Goal: Feedback & Contribution: Submit feedback/report problem

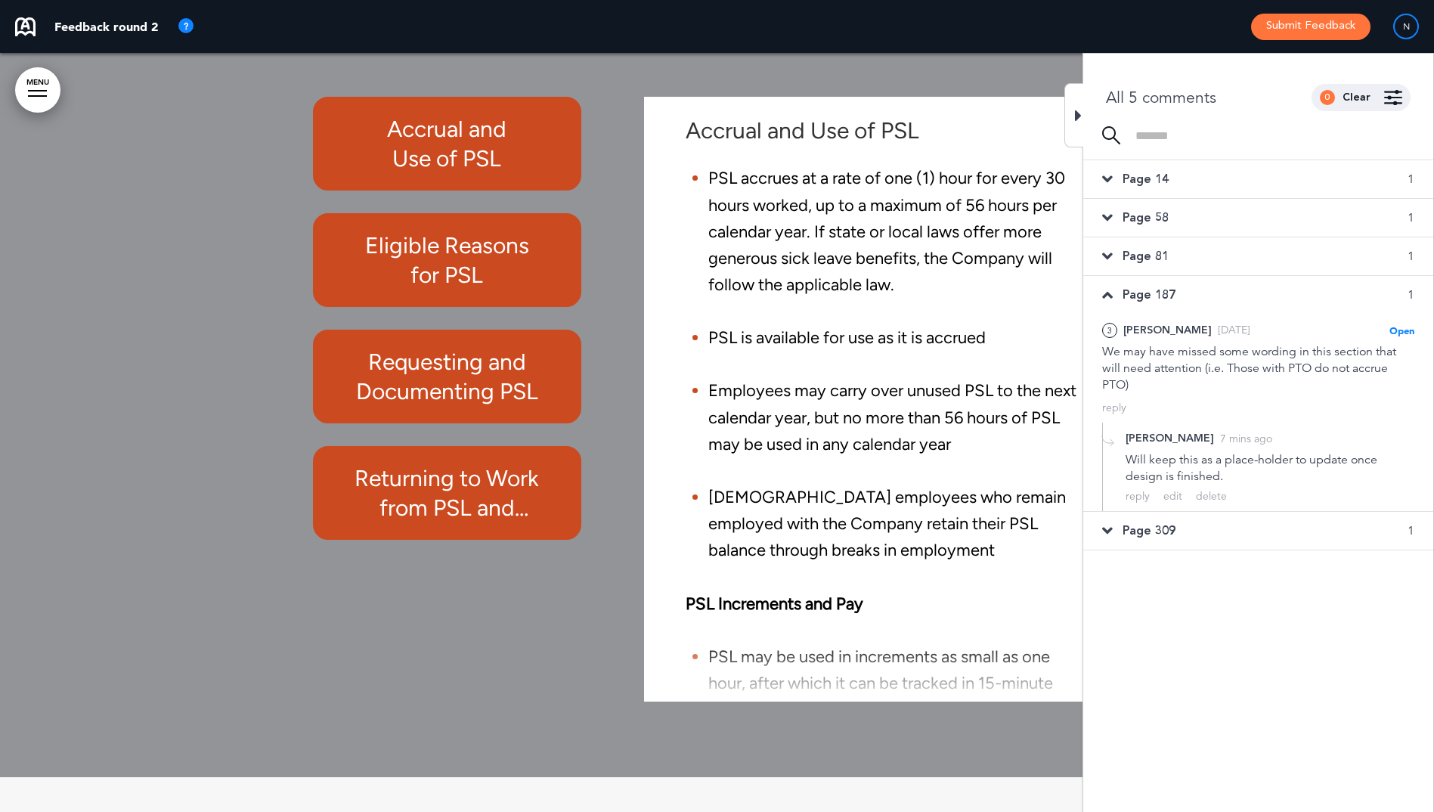
click at [1074, 118] on div at bounding box center [1074, 115] width 19 height 64
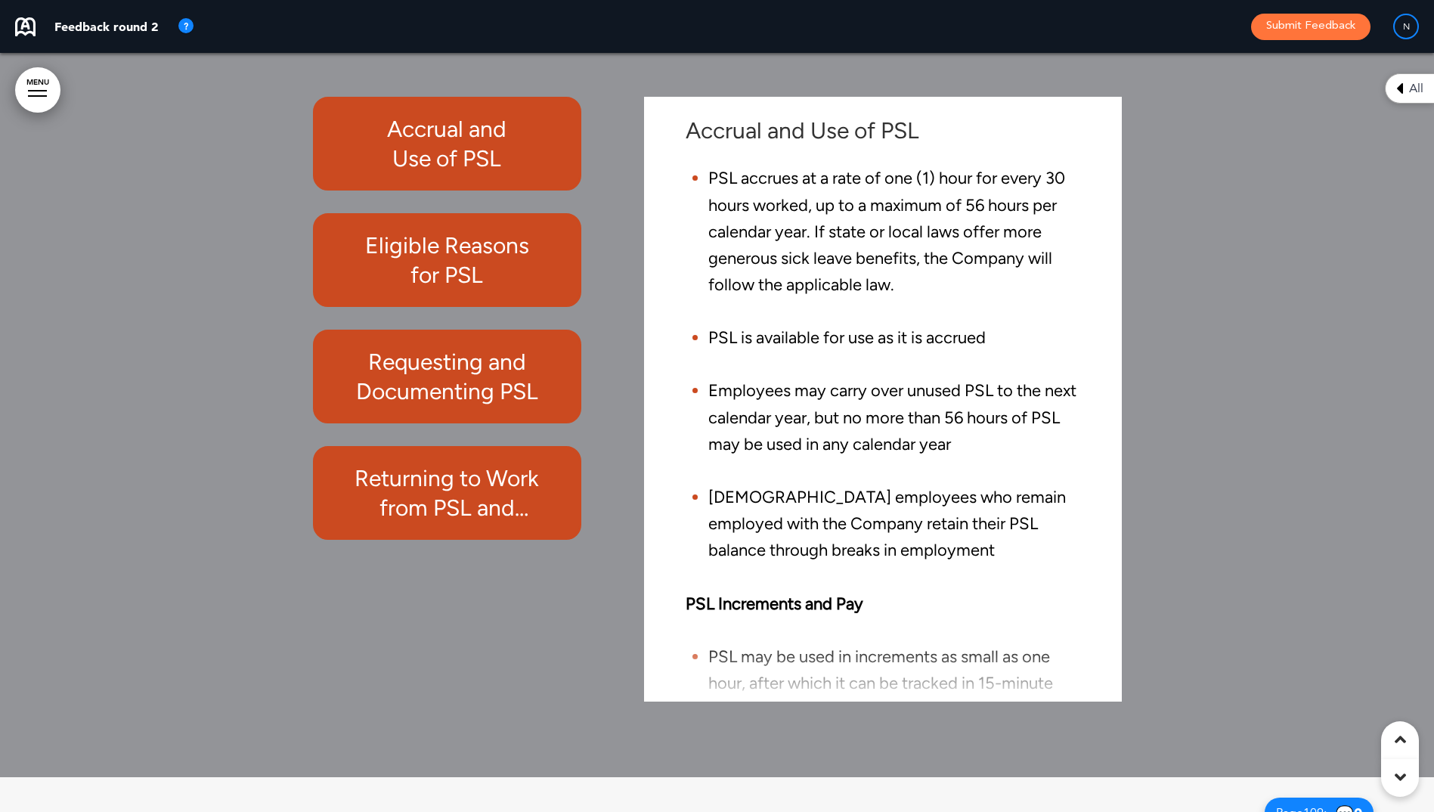
click at [1309, 31] on button "Submit Feedback" at bounding box center [1310, 27] width 119 height 26
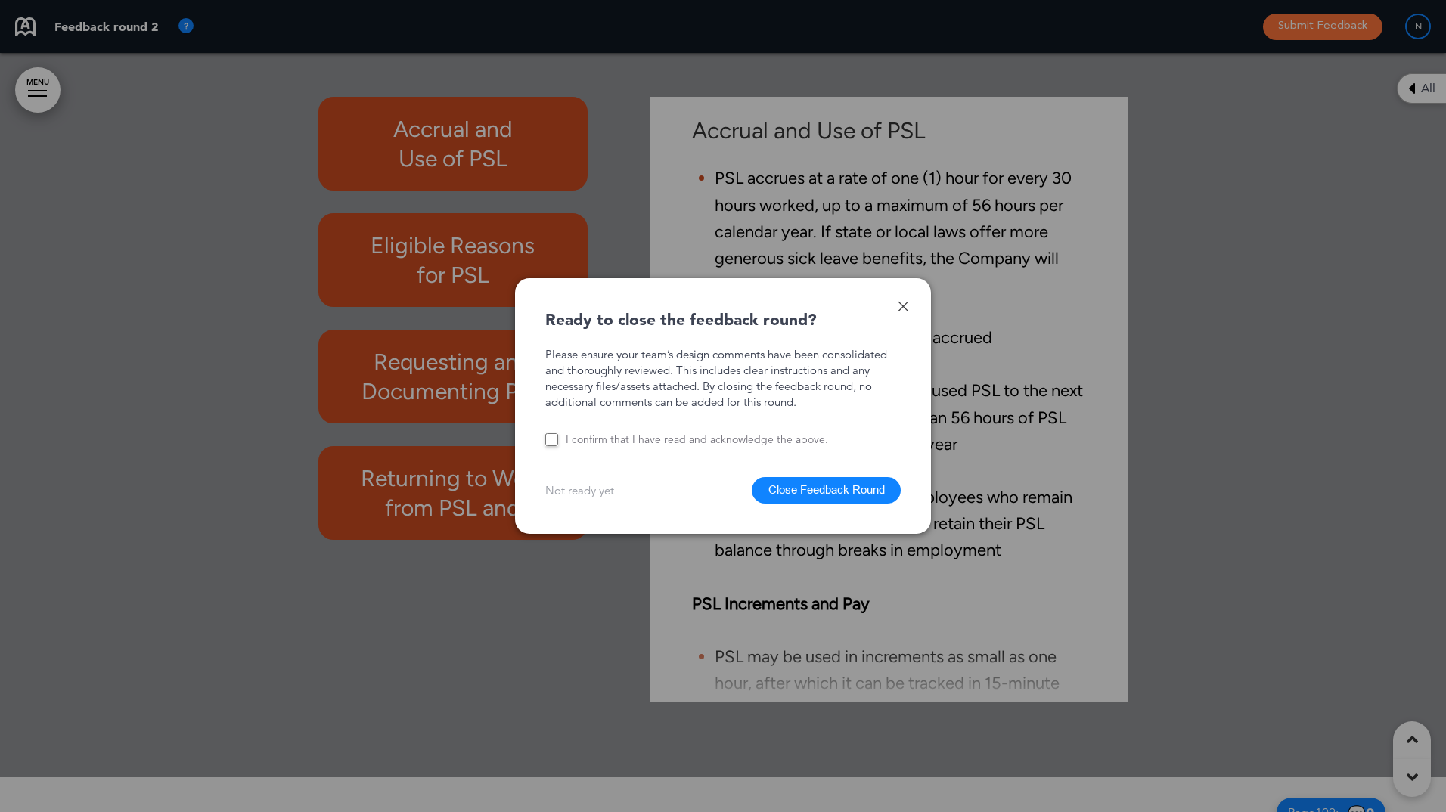
click at [863, 496] on button "Close Feedback Round" at bounding box center [826, 490] width 149 height 26
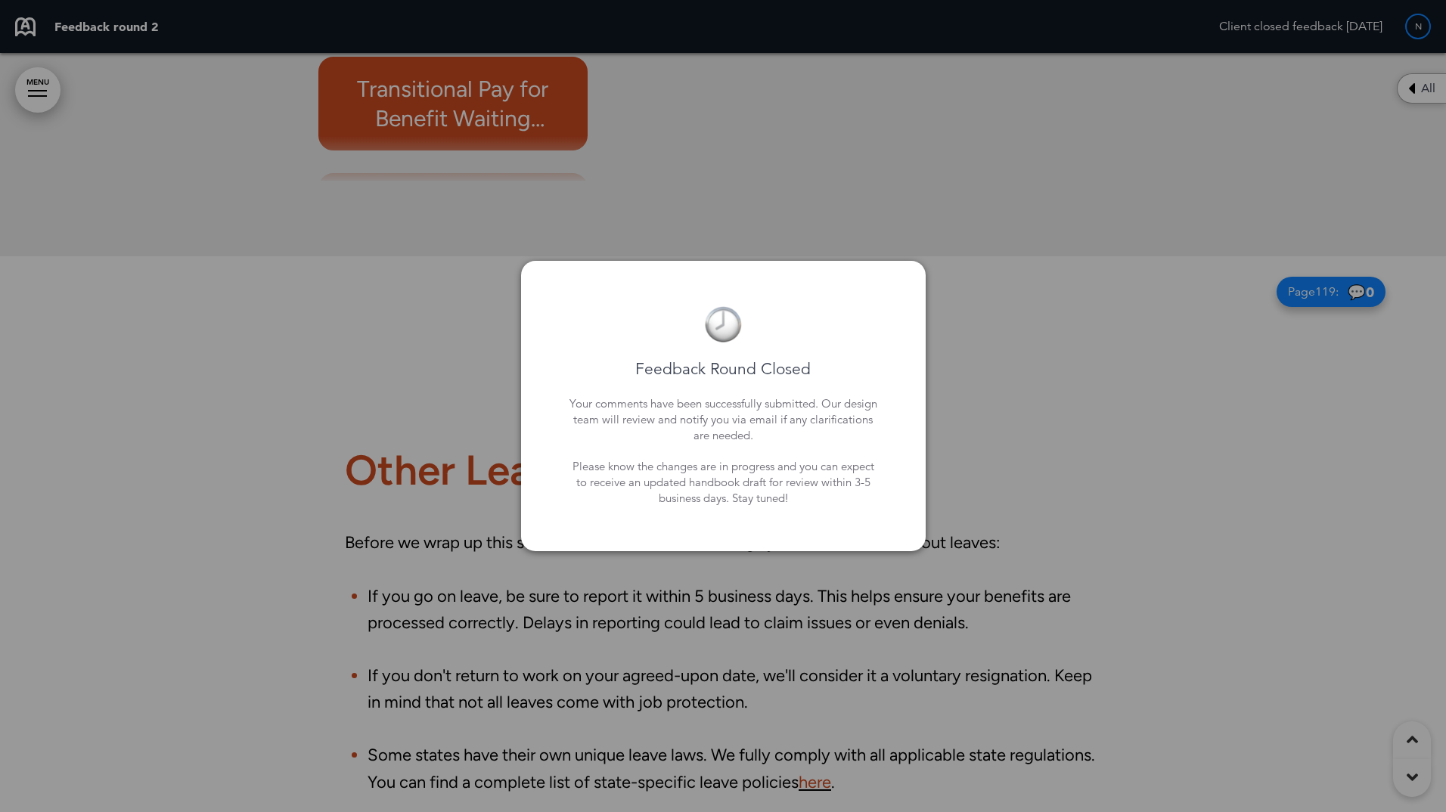
click at [1069, 498] on div at bounding box center [723, 406] width 1446 height 812
click at [923, 439] on div "Feedback Round Closed Your comments have been successfully submitted. Our desig…" at bounding box center [723, 406] width 405 height 291
